Goal: Check status: Check status

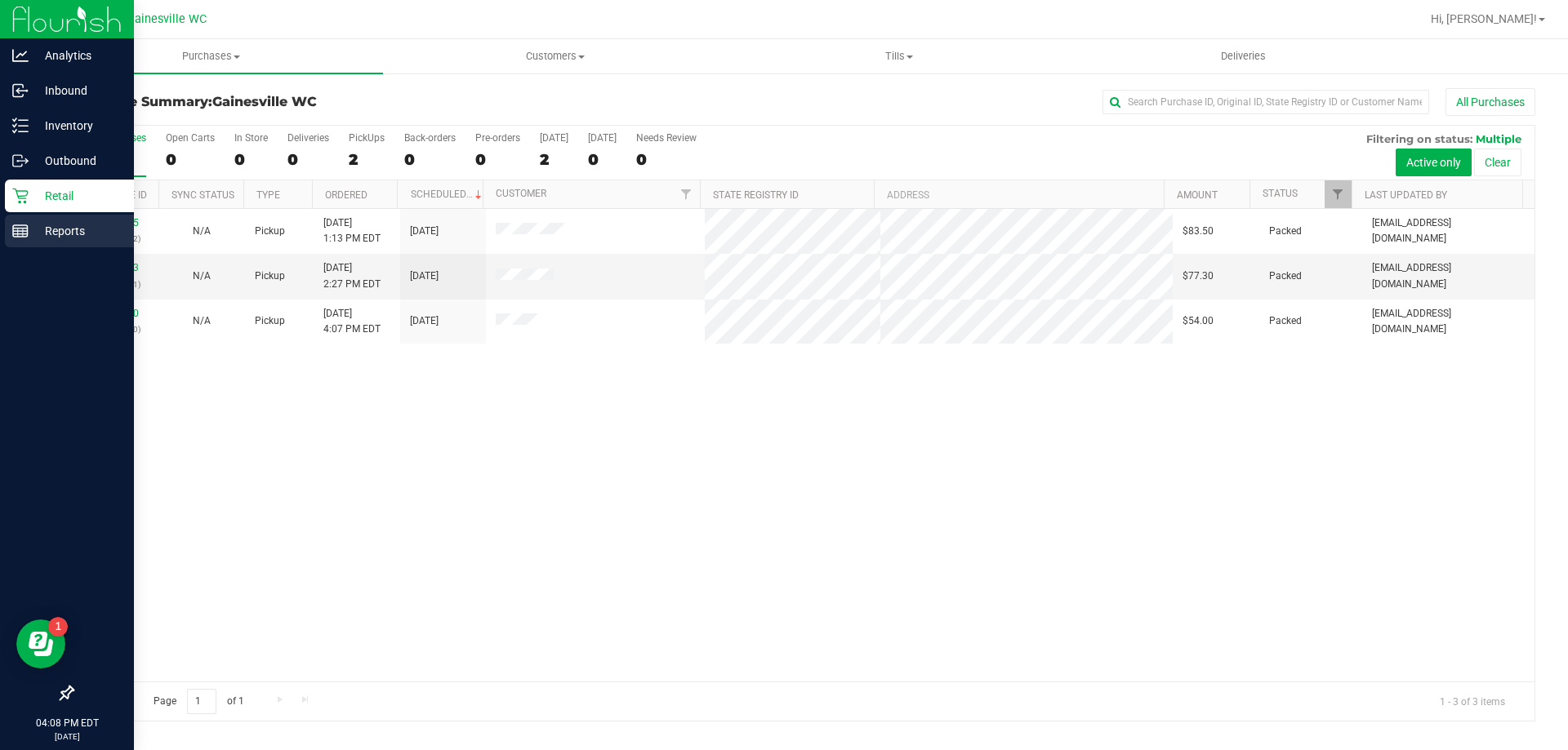
click at [21, 234] on line at bounding box center [21, 234] width 15 height 0
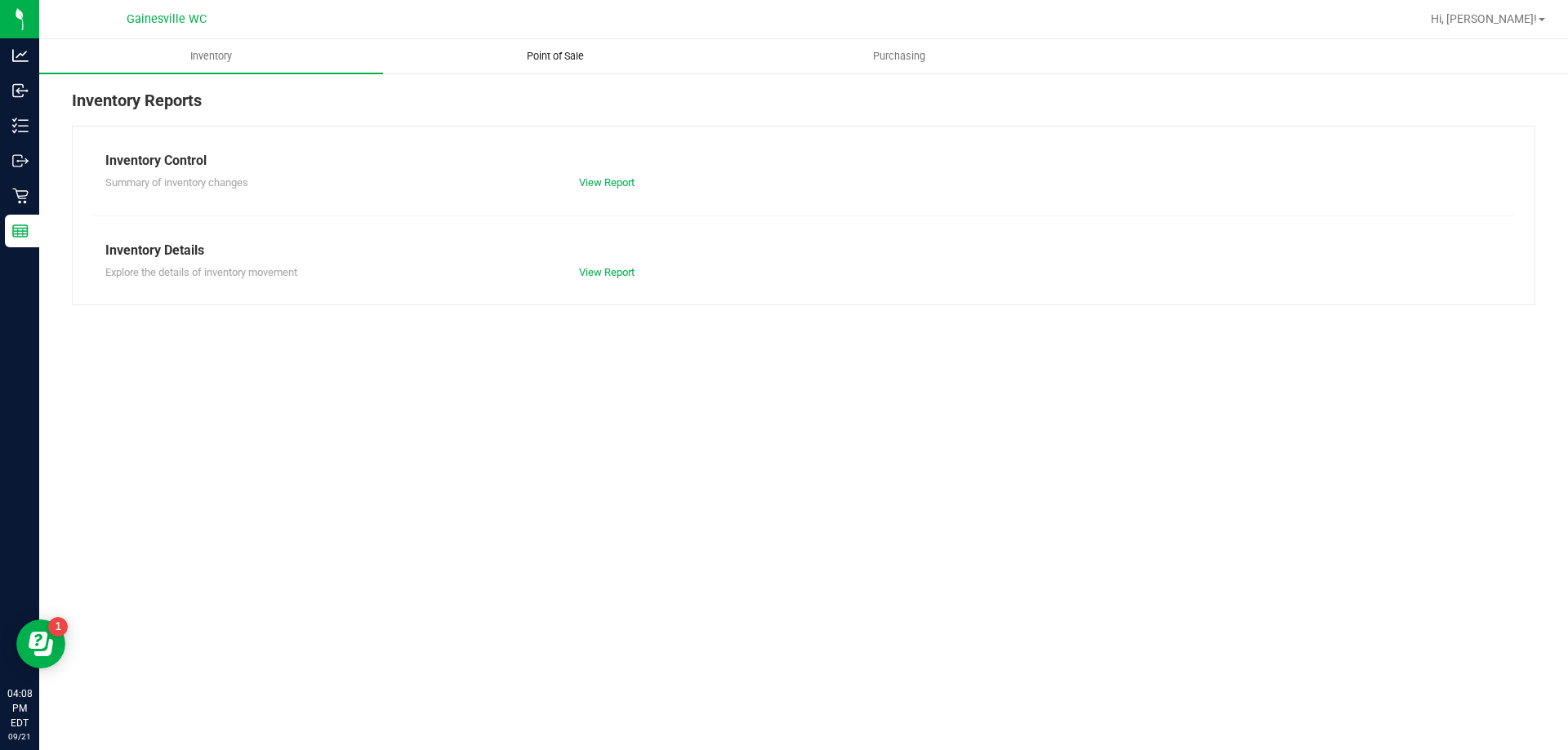
click at [547, 53] on span "Point of Sale" at bounding box center [555, 57] width 101 height 15
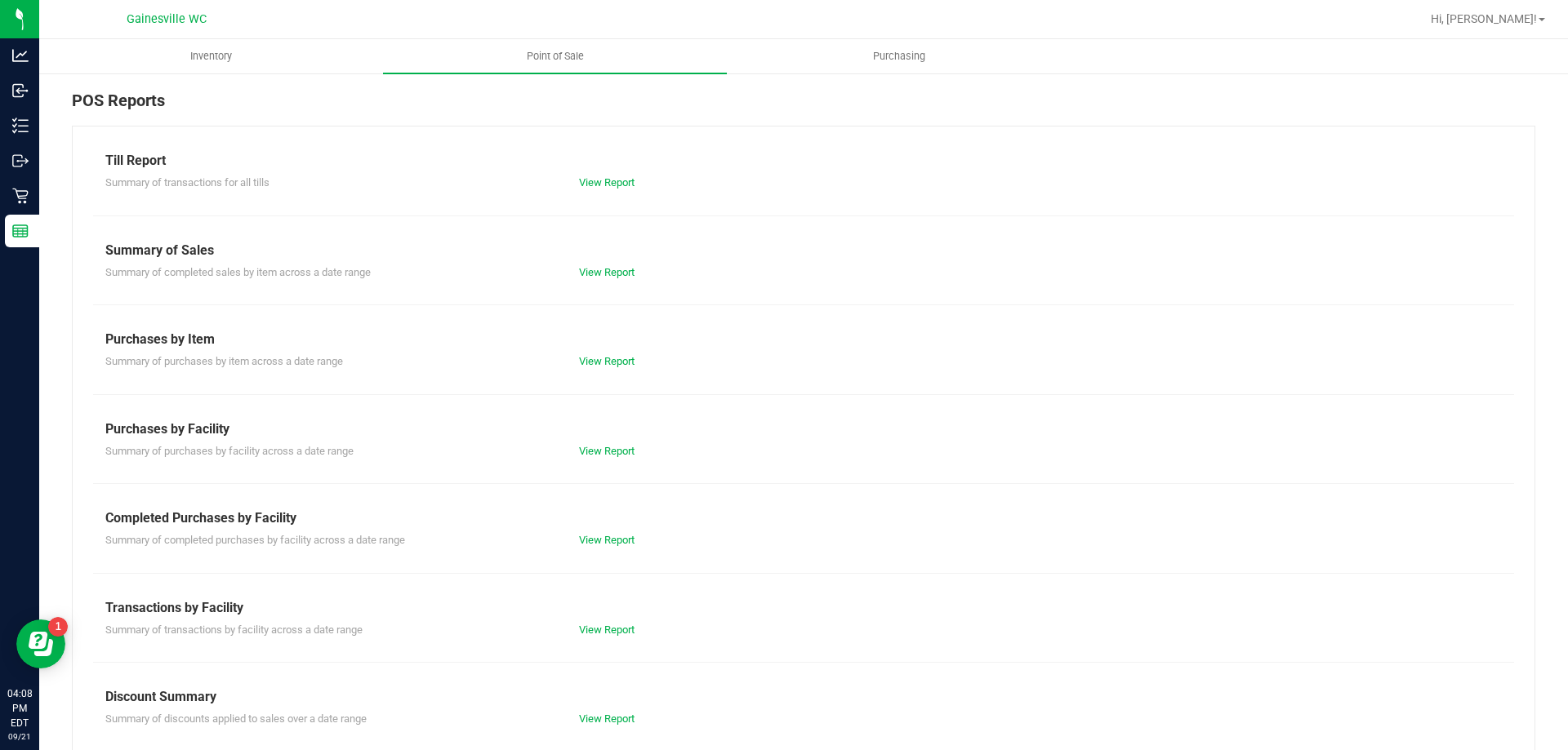
click at [594, 548] on div "View Report" at bounding box center [685, 541] width 237 height 17
click at [598, 532] on div "View Report" at bounding box center [685, 541] width 237 height 17
click at [597, 536] on link "View Report" at bounding box center [607, 540] width 56 height 13
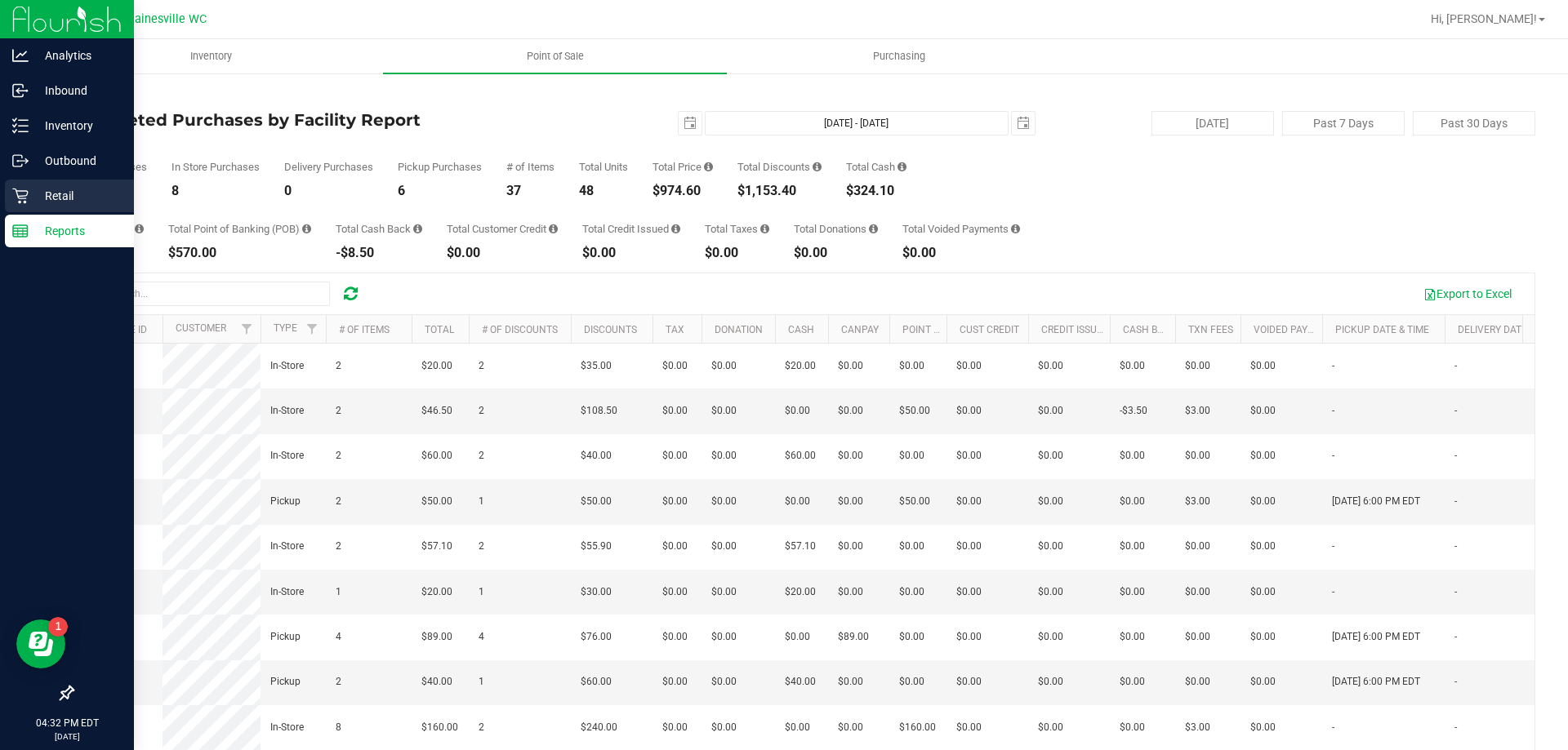
click at [33, 190] on p "Retail" at bounding box center [77, 195] width 98 height 19
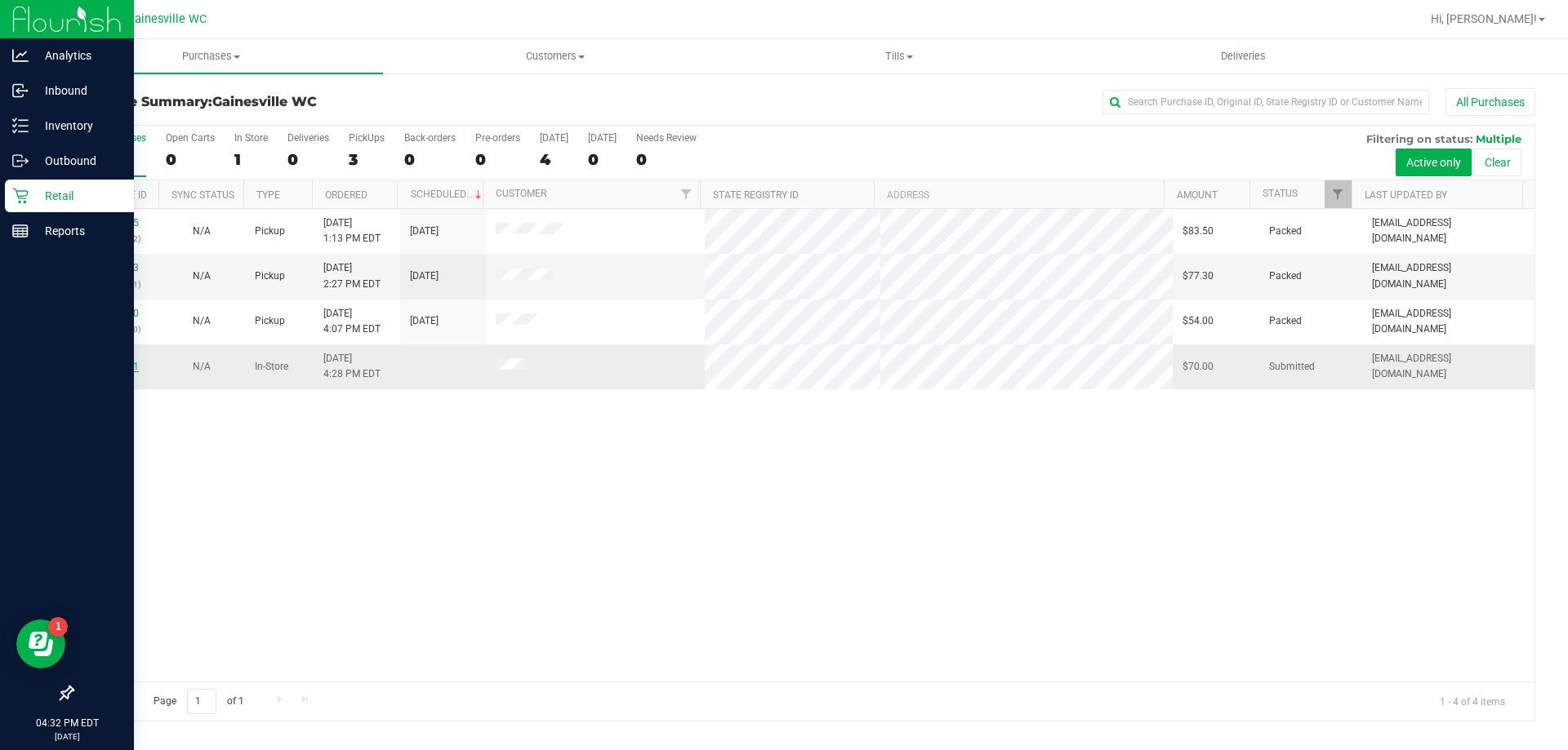
click at [98, 362] on link "11985551" at bounding box center [116, 366] width 46 height 12
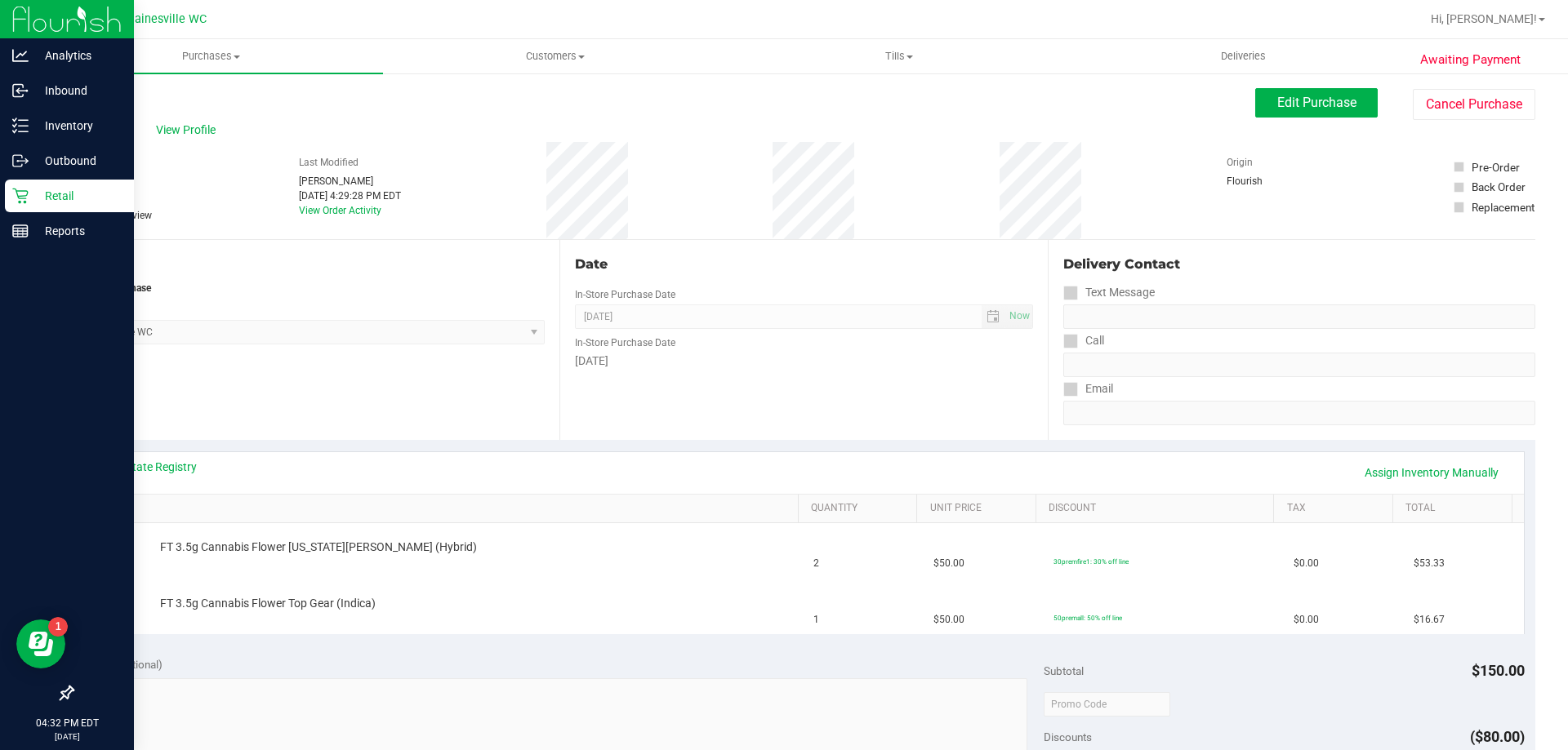
click at [19, 194] on icon at bounding box center [21, 196] width 17 height 17
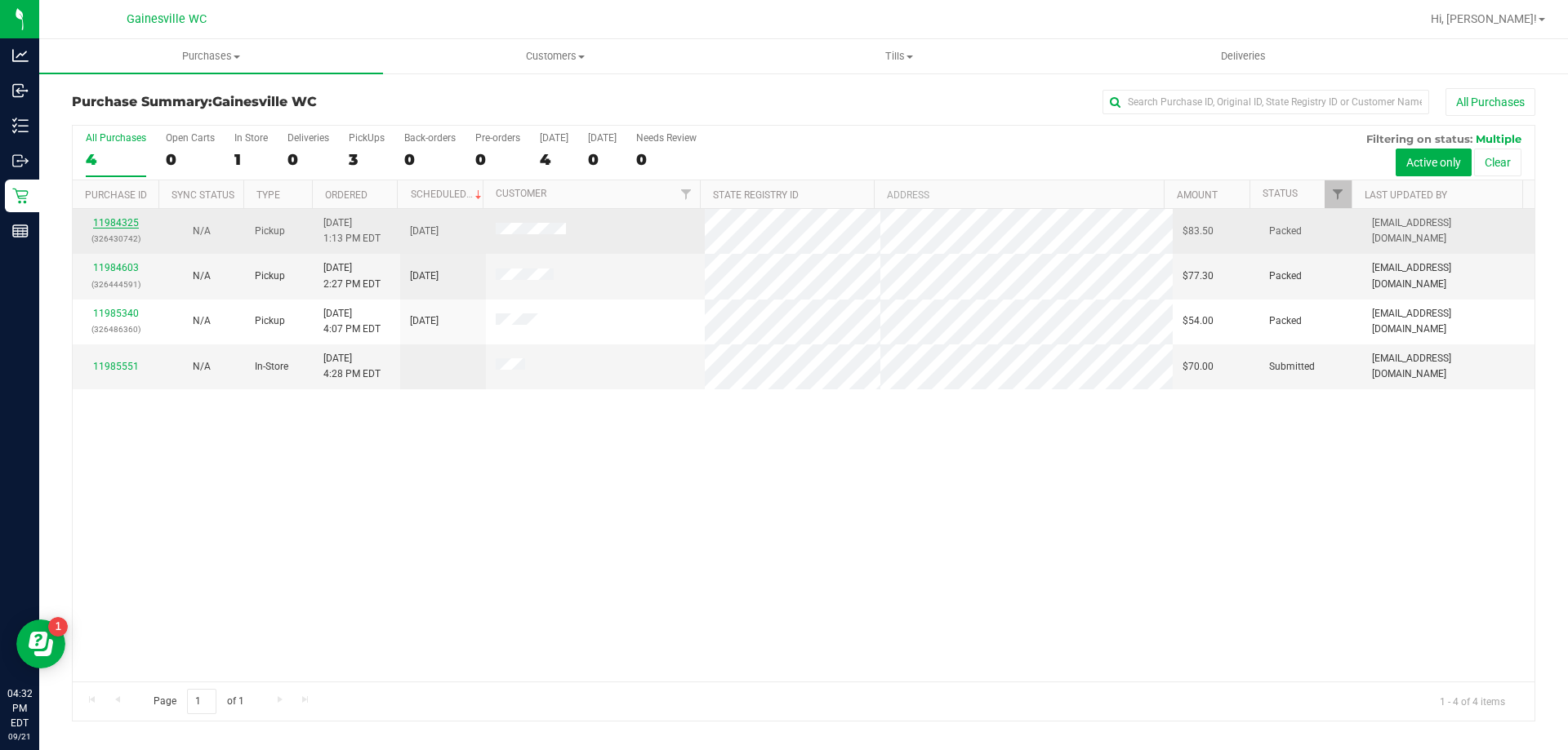
click at [101, 218] on link "11984325" at bounding box center [116, 223] width 46 height 12
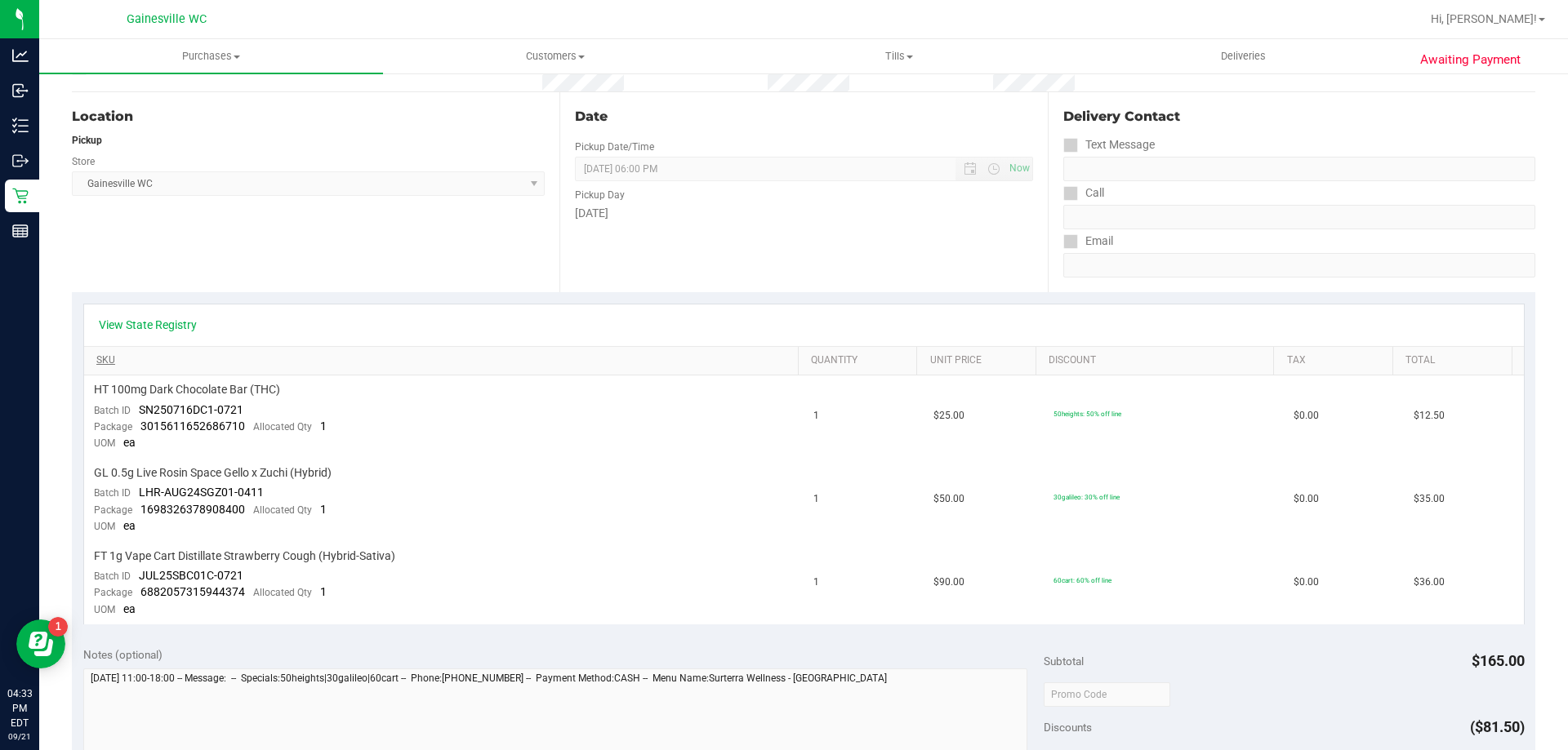
scroll to position [164, 0]
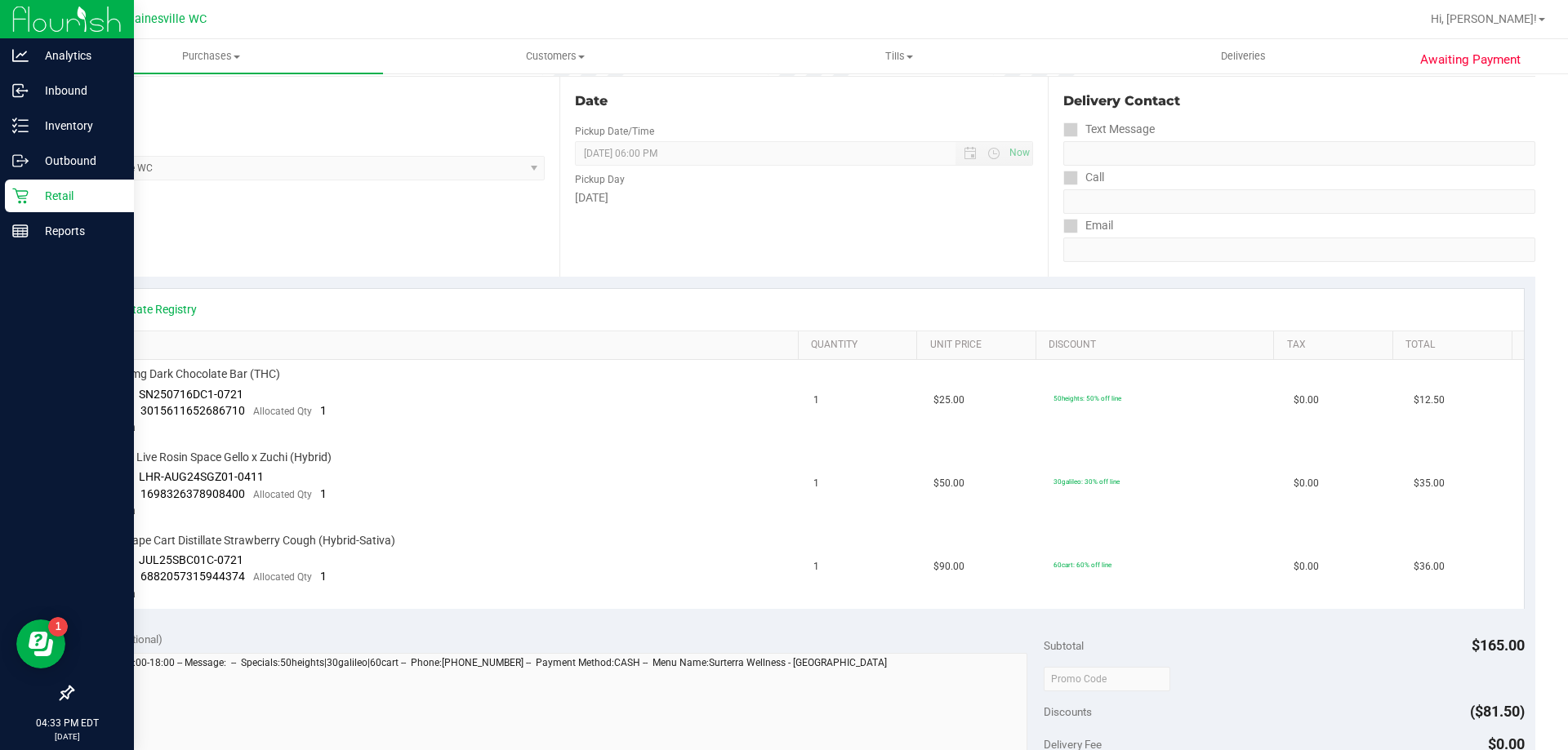
click at [28, 203] on p "Retail" at bounding box center [77, 195] width 98 height 19
